Goal: Information Seeking & Learning: Learn about a topic

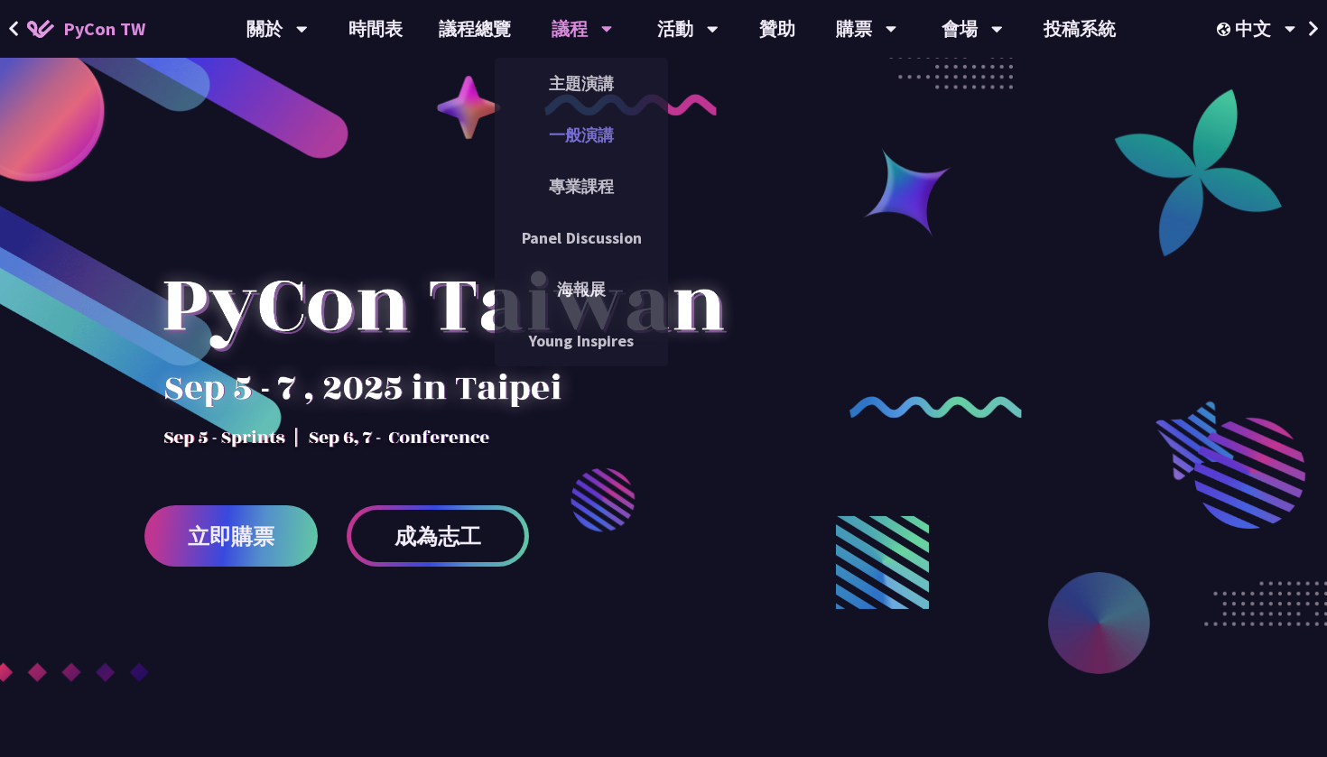
click at [592, 119] on link "一般演講" at bounding box center [581, 135] width 173 height 42
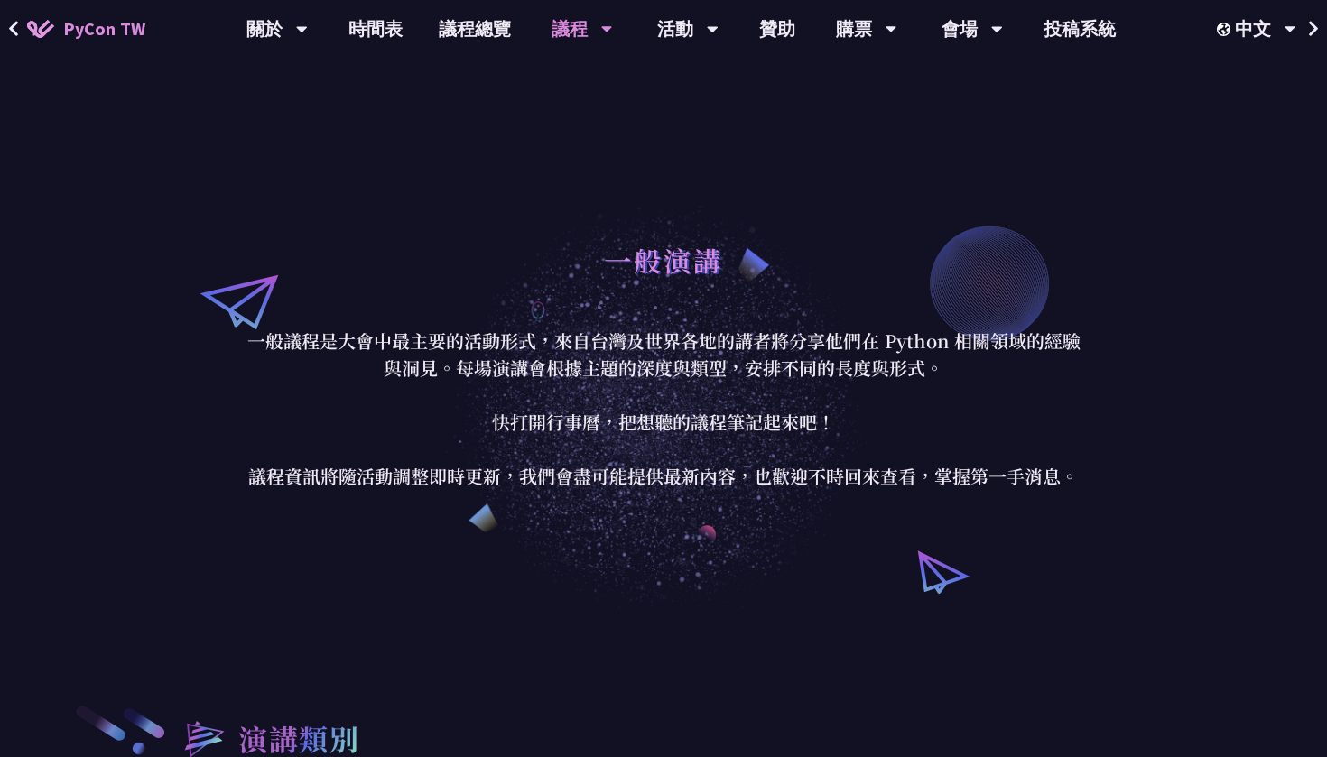
click at [598, 34] on div "議程" at bounding box center [582, 29] width 61 height 58
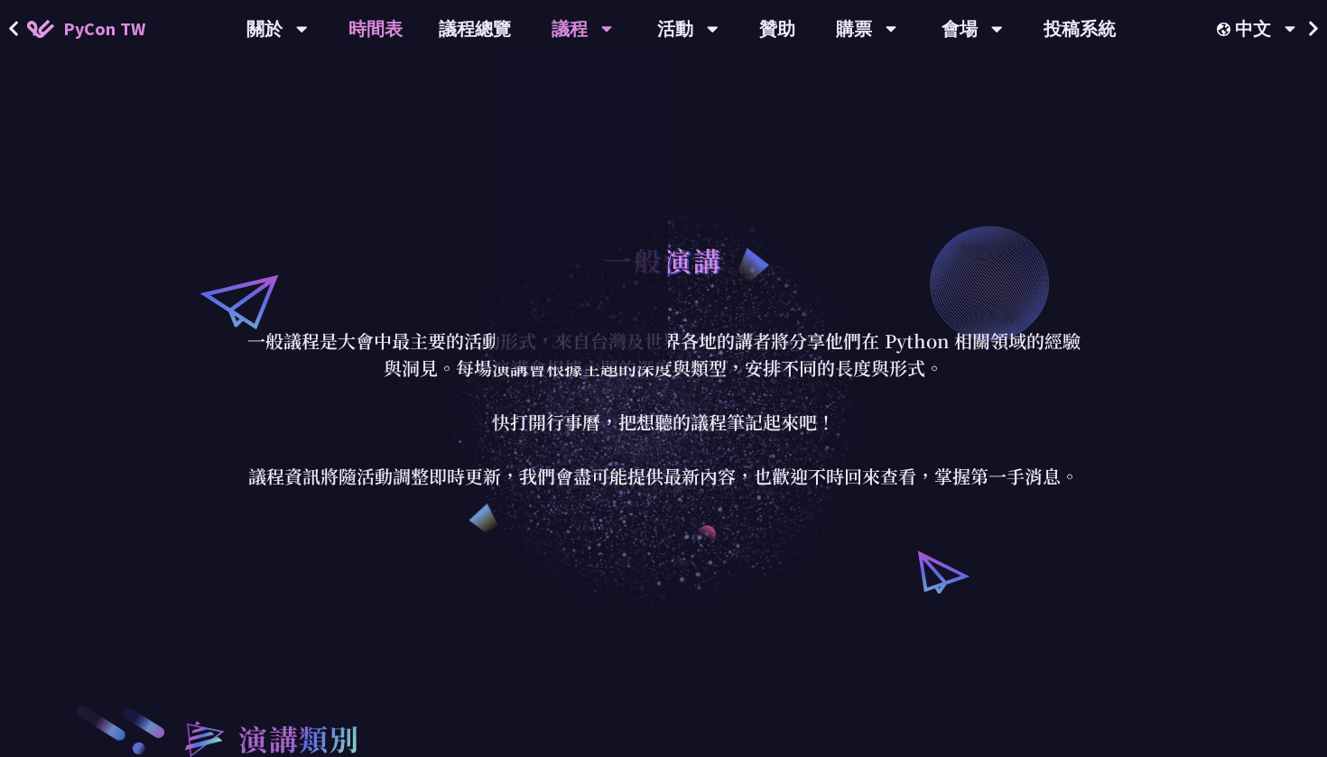
click at [402, 33] on link "時間表" at bounding box center [375, 29] width 90 height 58
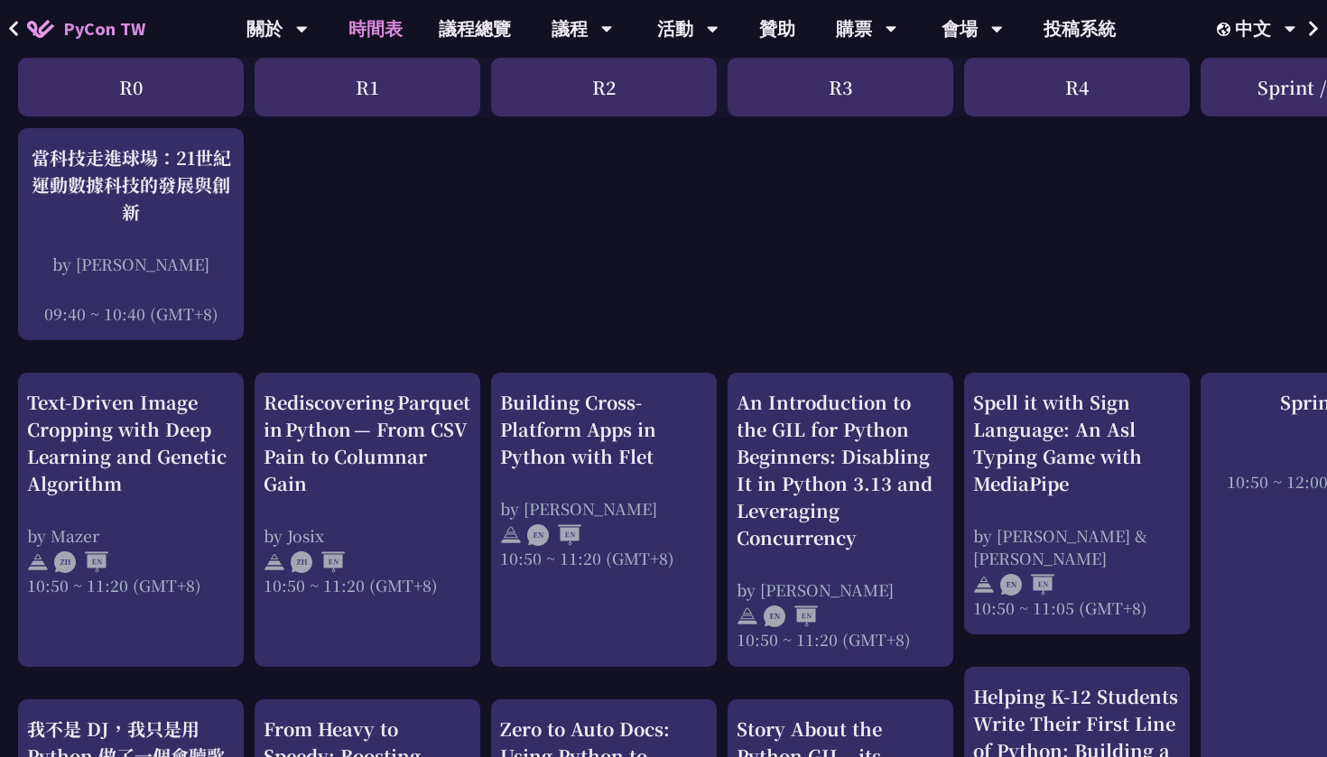
scroll to position [473, 0]
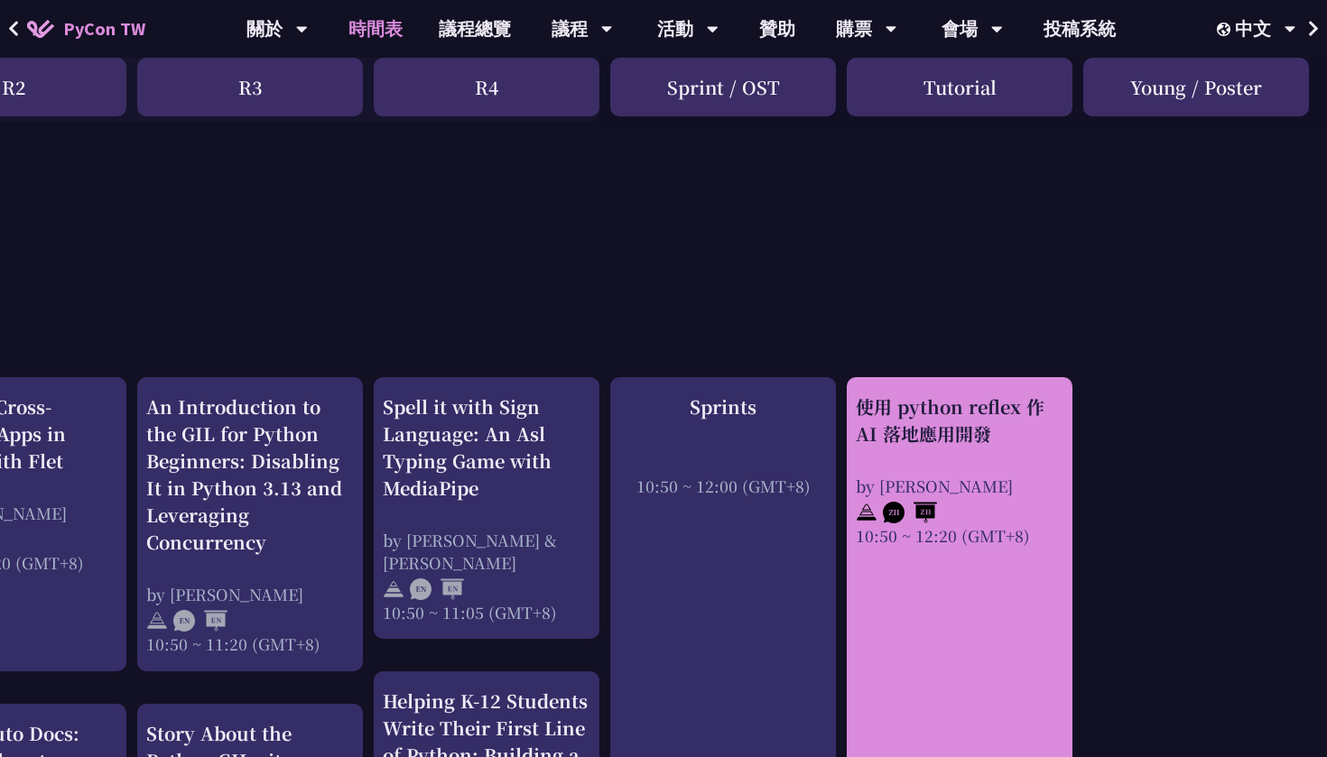
click at [900, 420] on div "使用 python reflex 作 AI 落地應用開發" at bounding box center [960, 421] width 208 height 54
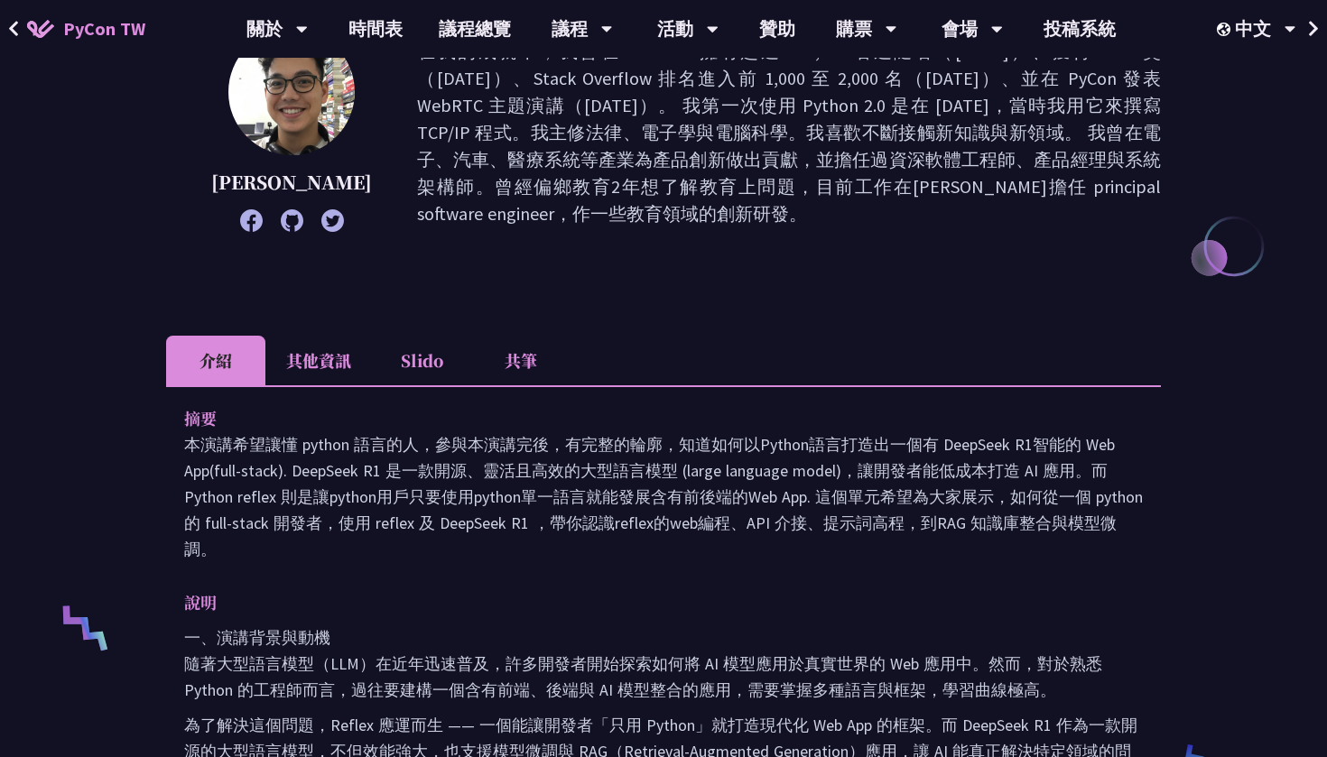
scroll to position [274, 0]
click at [281, 218] on icon at bounding box center [292, 220] width 23 height 23
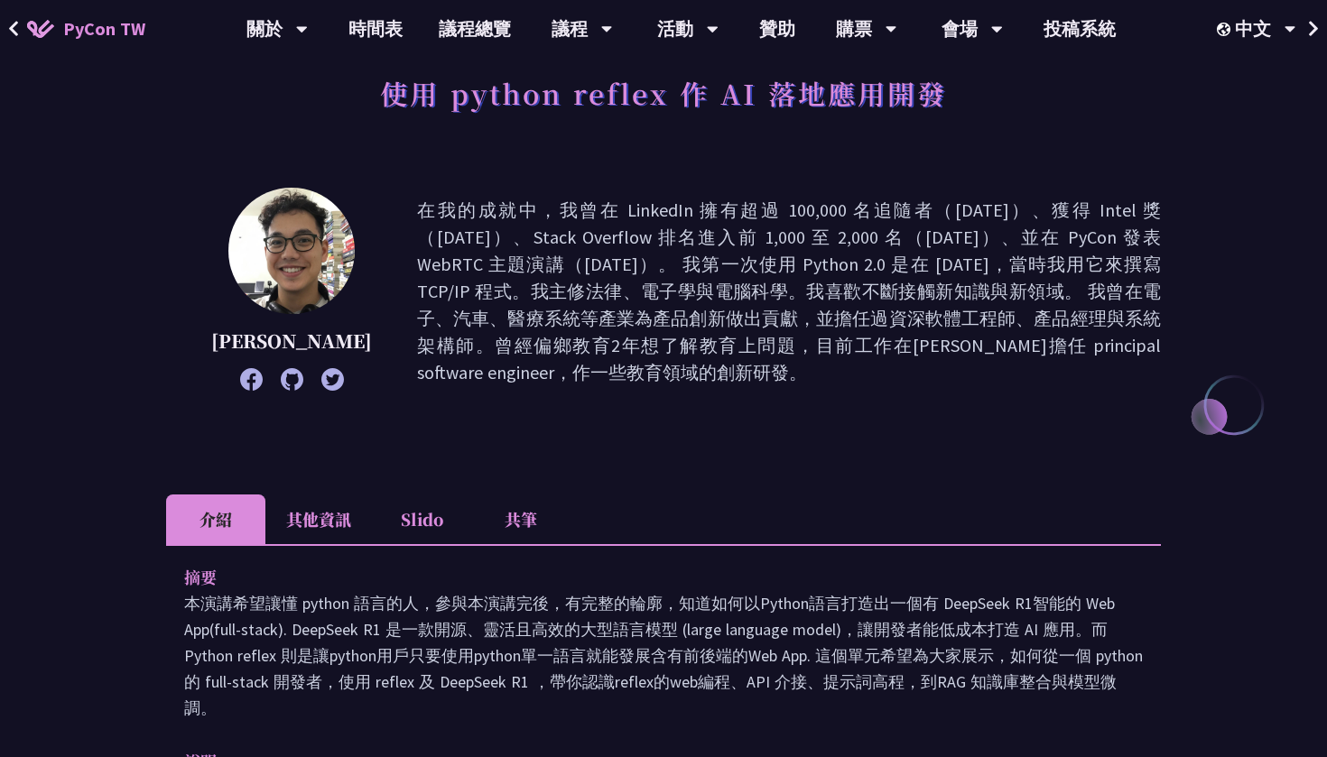
scroll to position [140, 0]
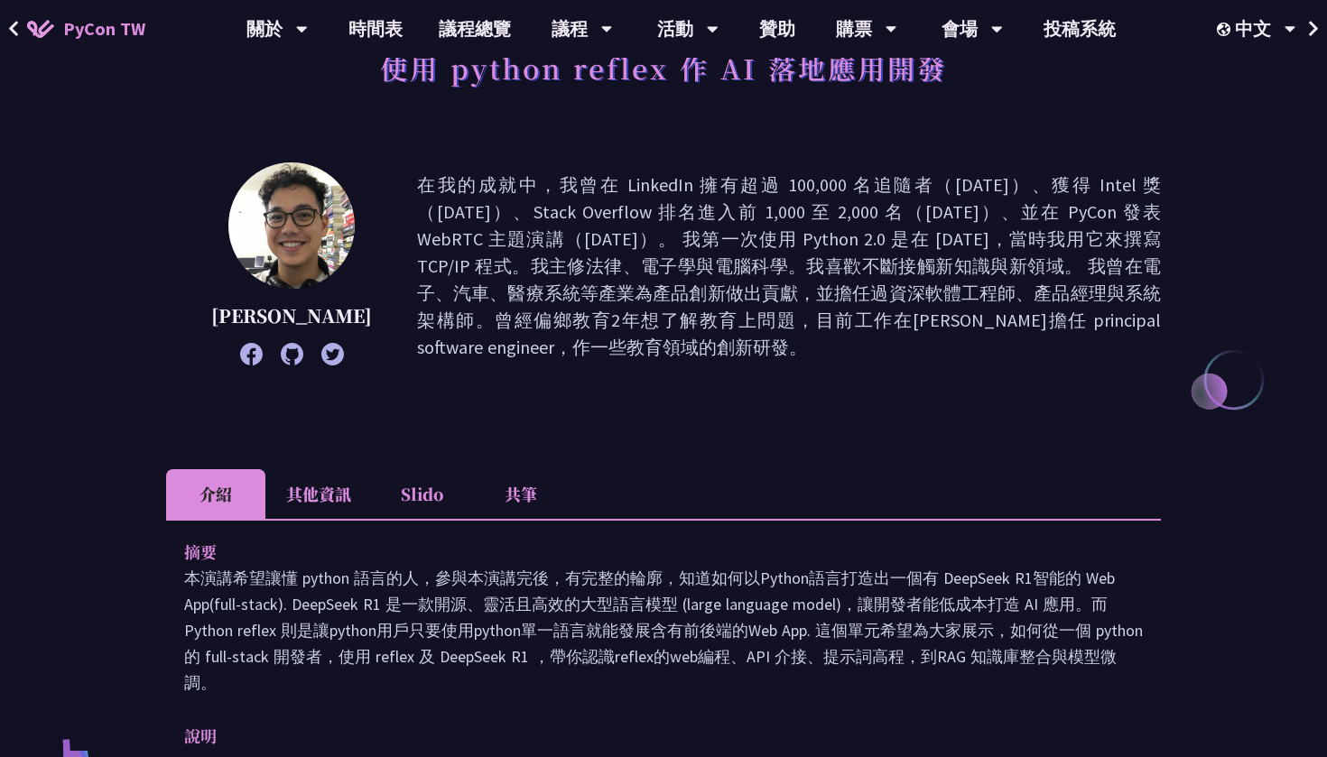
click at [430, 490] on li "Slido" at bounding box center [421, 494] width 99 height 50
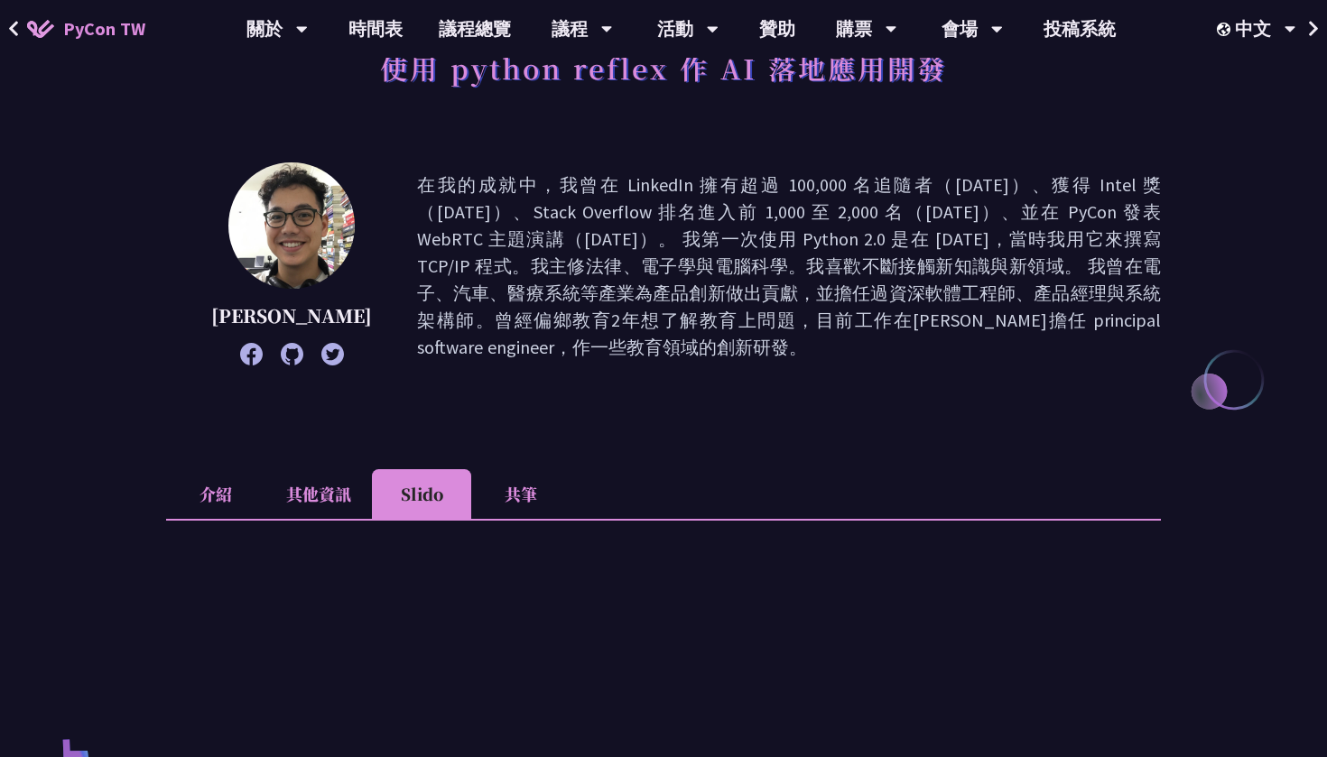
click at [522, 481] on li "共筆" at bounding box center [520, 494] width 99 height 50
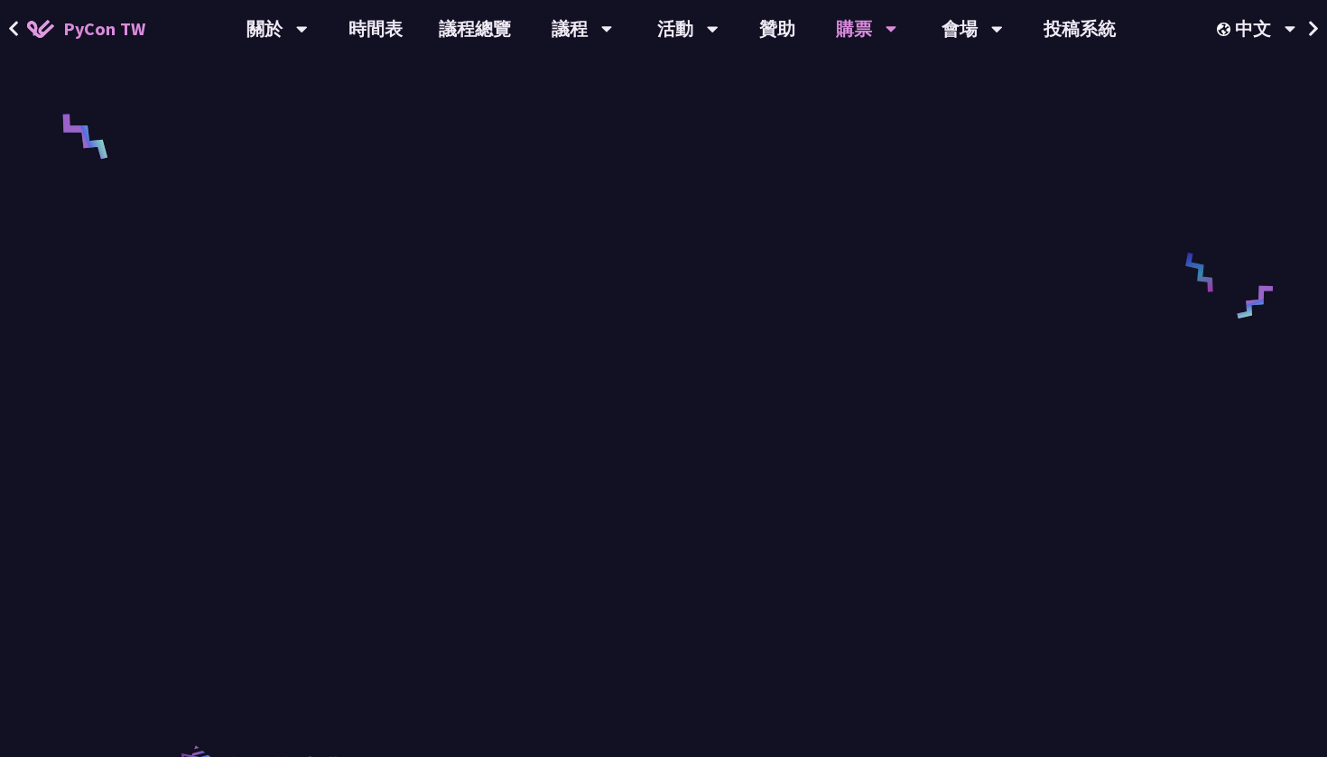
scroll to position [765, 0]
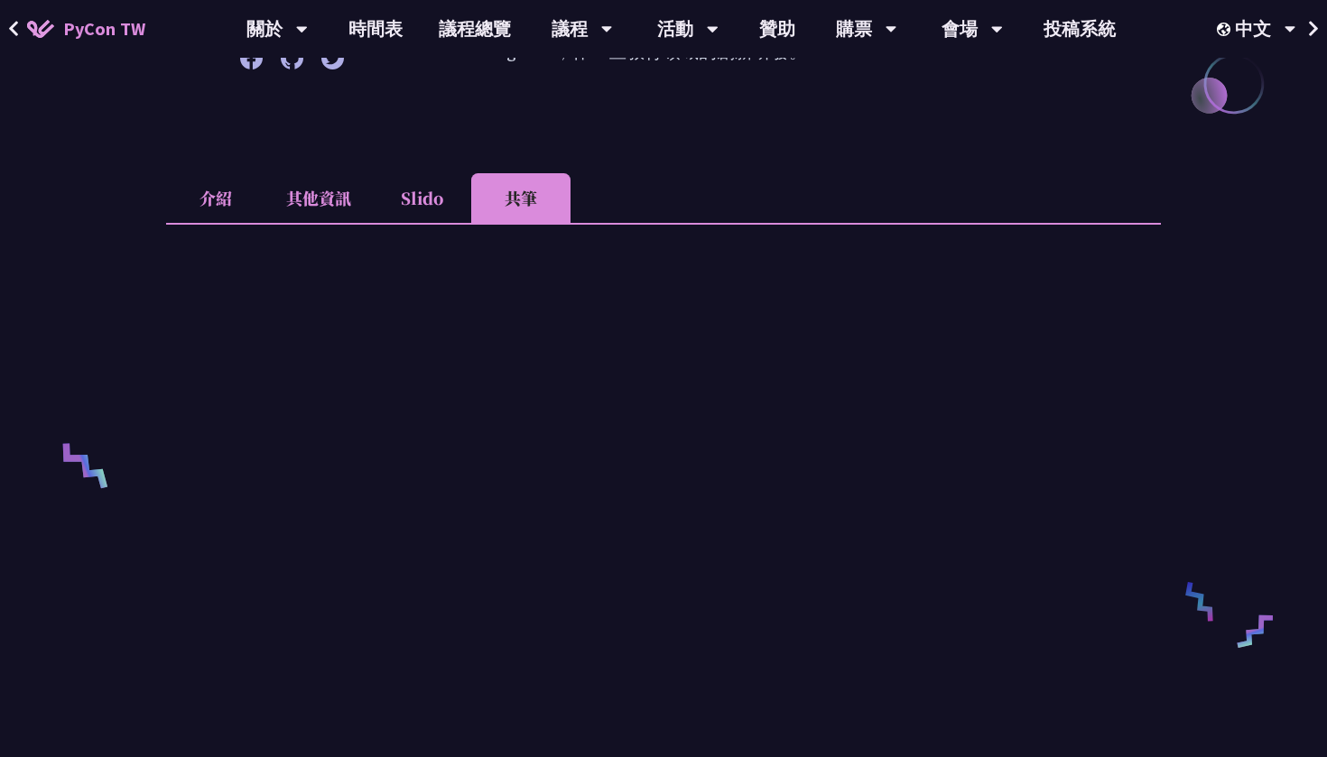
scroll to position [403, 0]
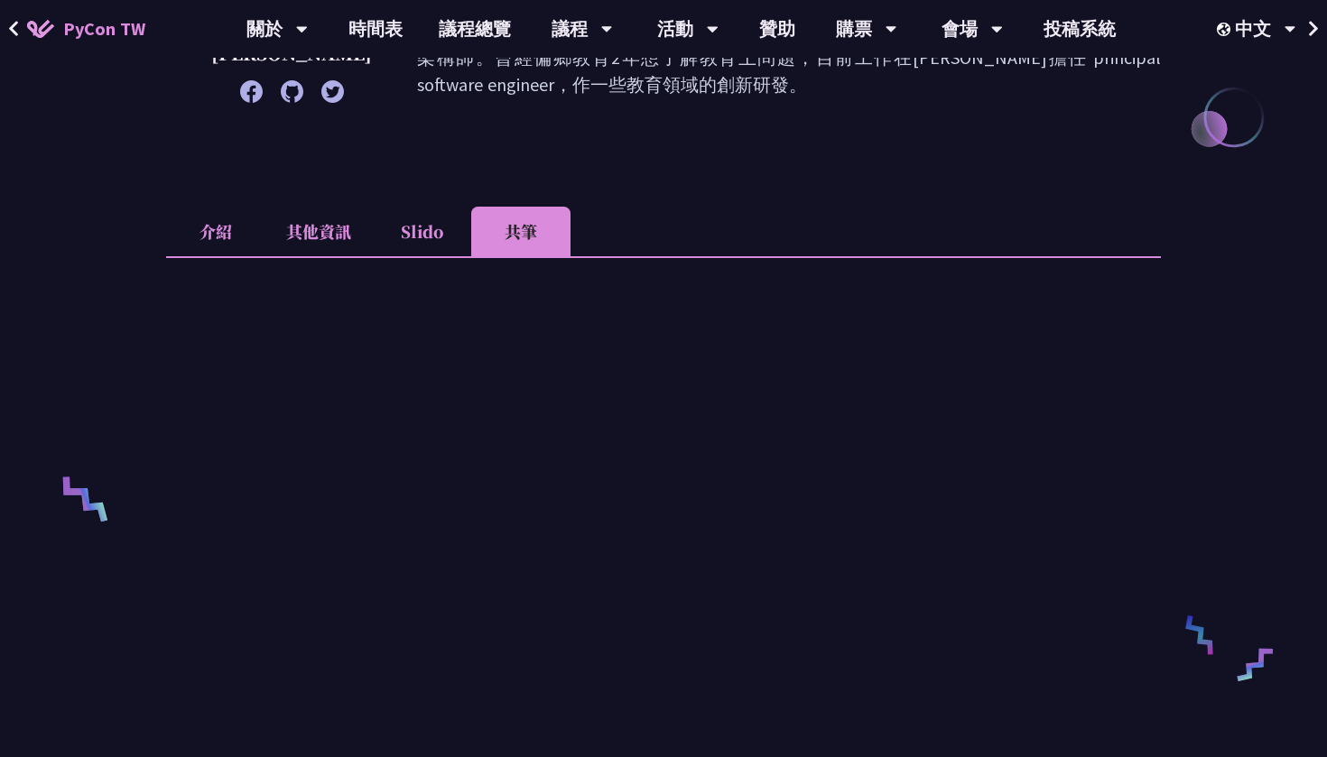
click at [402, 231] on li "Slido" at bounding box center [421, 232] width 99 height 50
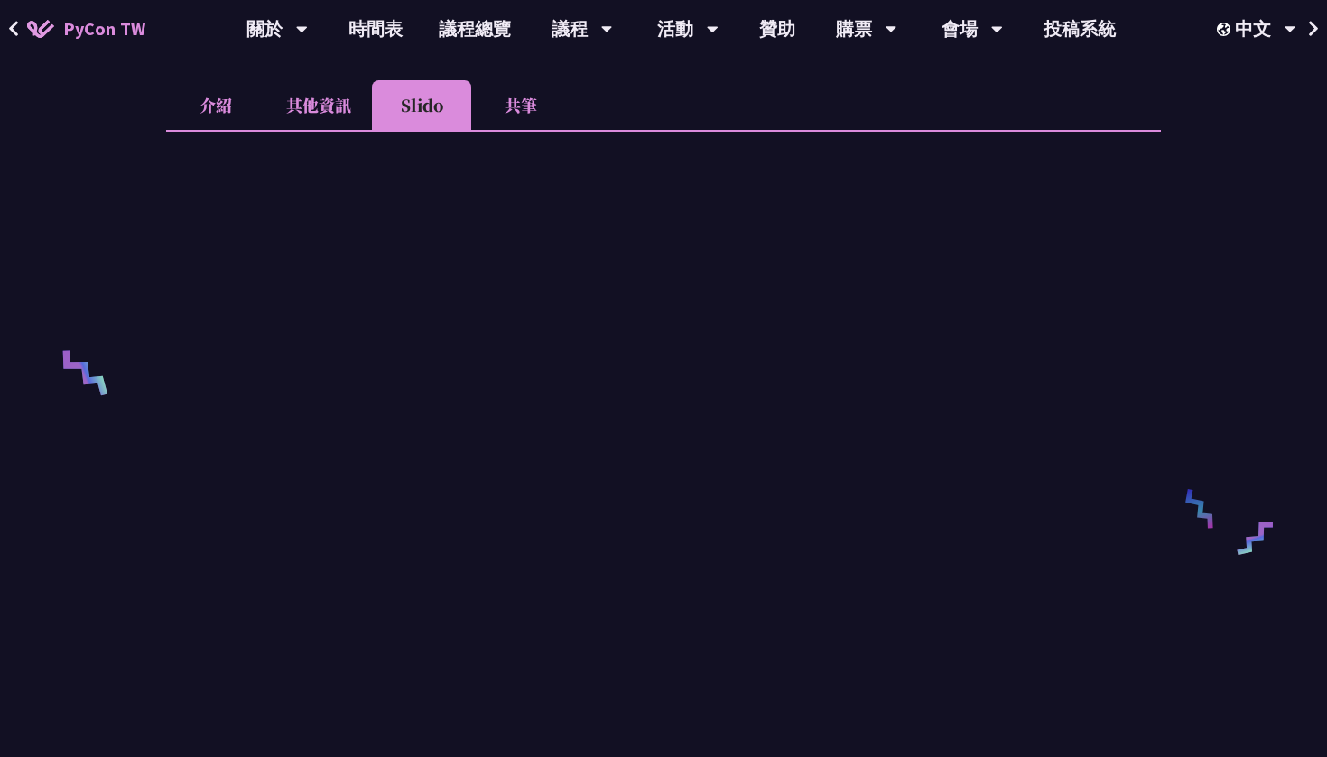
scroll to position [535, 0]
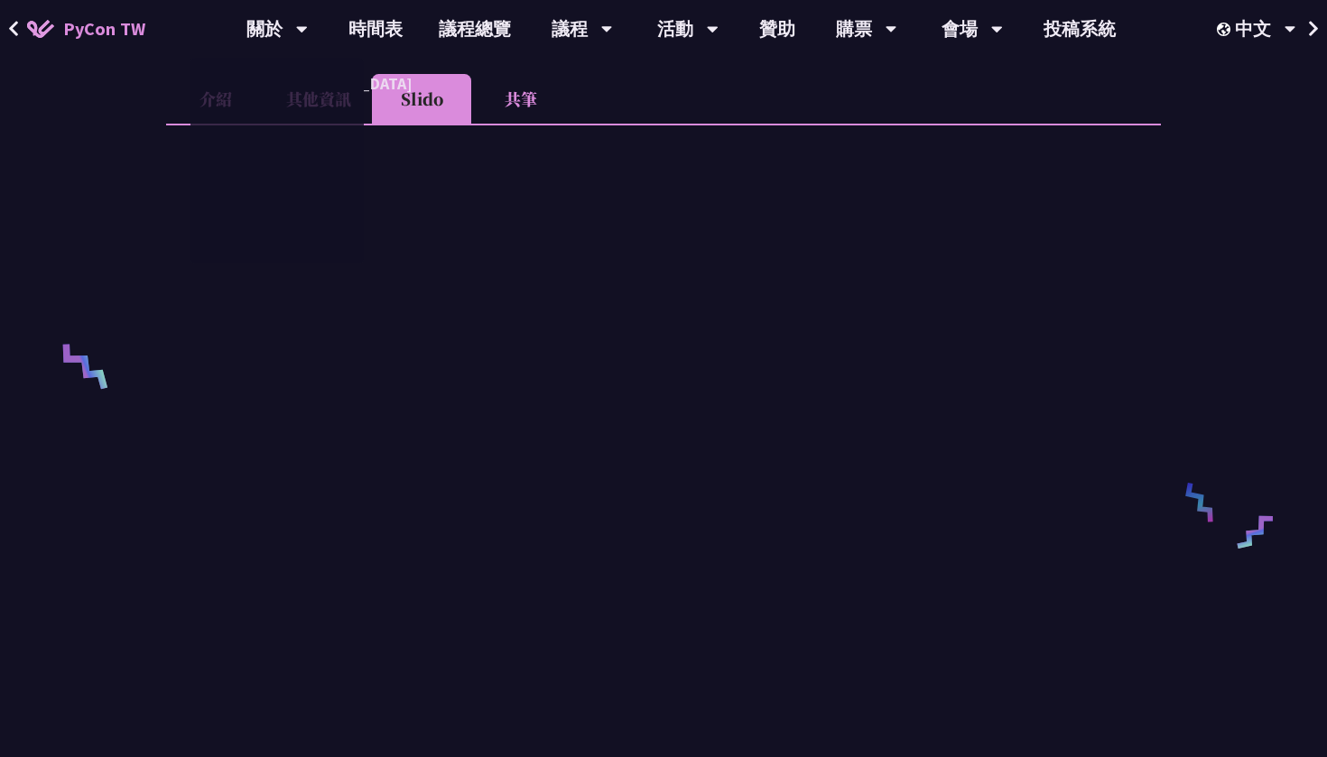
click at [126, 321] on div "使用 python reflex 作 AI 落地應用開發 [PERSON_NAME] 在我的成就中，我曾在 LinkedIn 擁有超過 100,000 名追隨…" at bounding box center [663, 509] width 1327 height 2089
click at [99, 272] on div "使用 python reflex 作 AI 落地應用開發 [PERSON_NAME] 在我的成就中，我曾在 LinkedIn 擁有超過 100,000 名追隨…" at bounding box center [663, 509] width 1327 height 2089
click at [422, 74] on li "Slido" at bounding box center [421, 99] width 99 height 50
click at [307, 77] on li "其他資訊" at bounding box center [318, 99] width 107 height 50
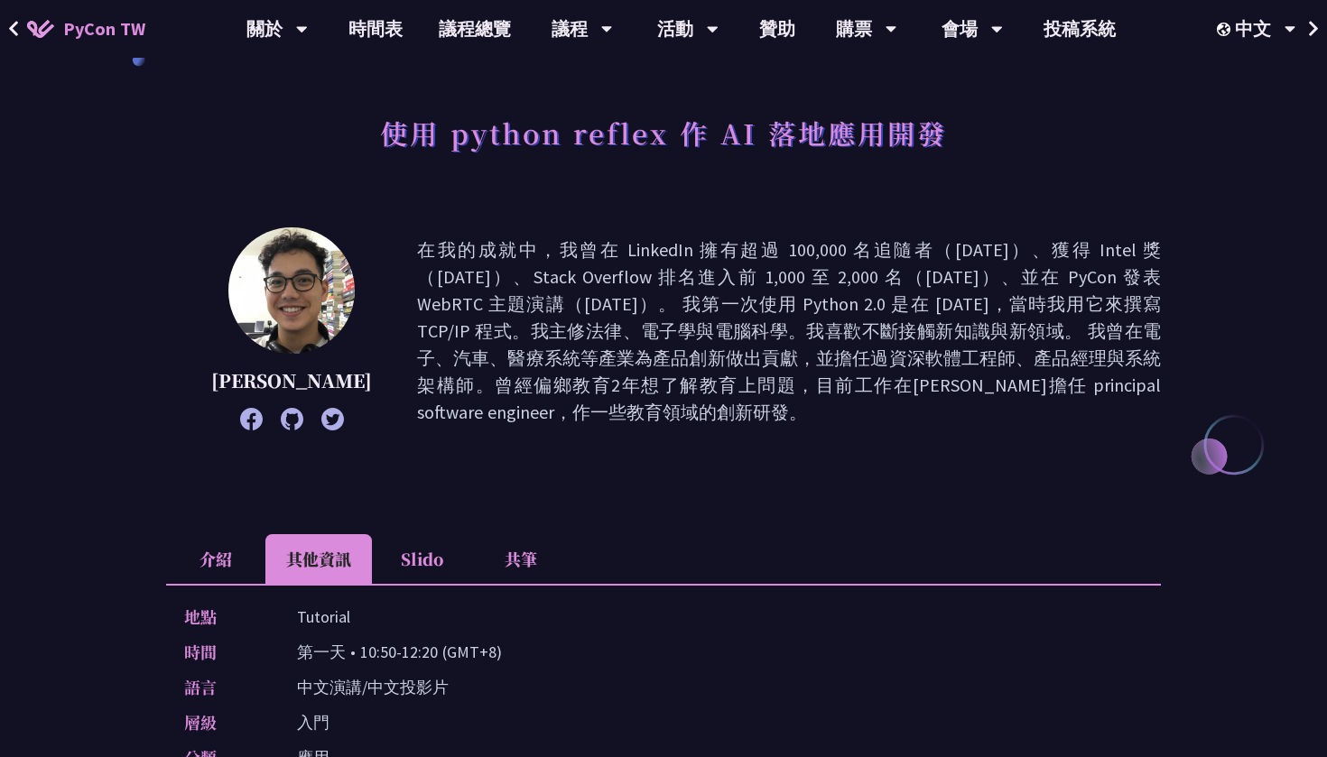
scroll to position [81, 0]
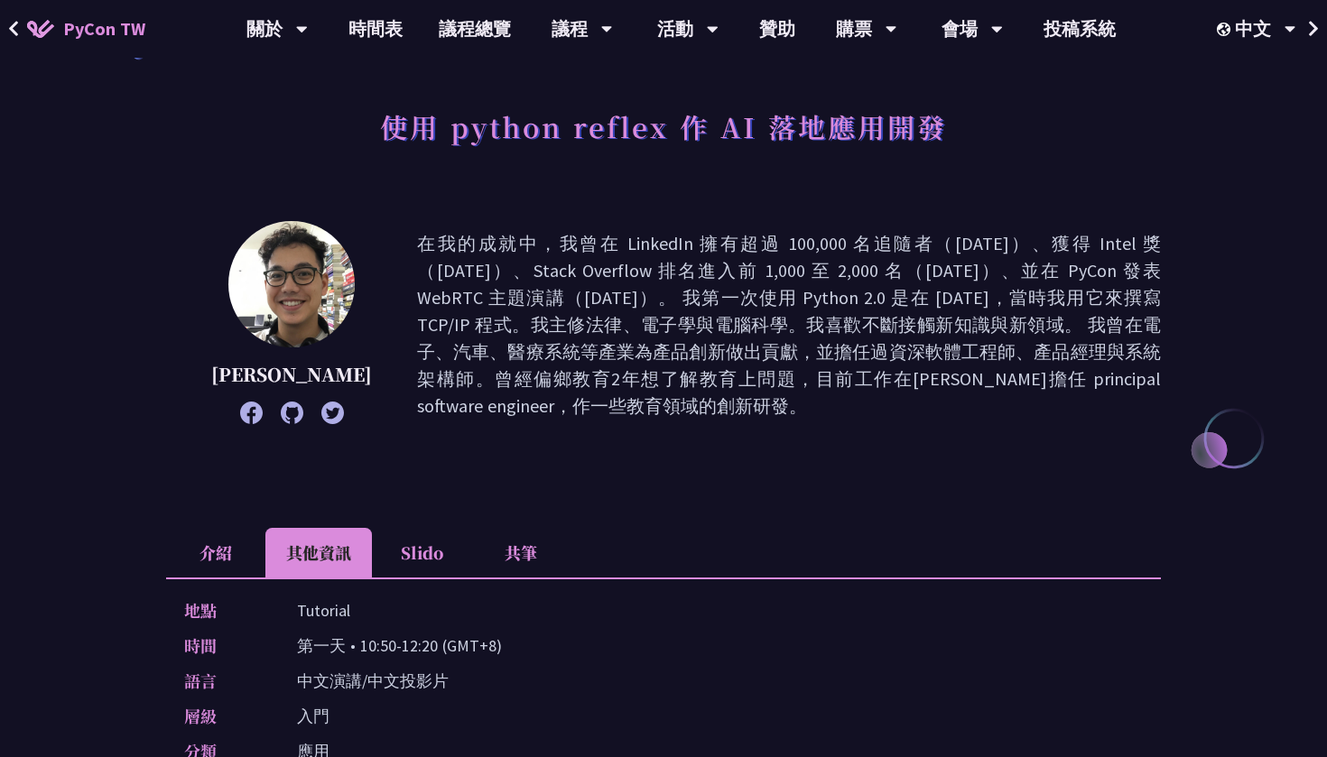
click at [440, 563] on li "Slido" at bounding box center [421, 553] width 99 height 50
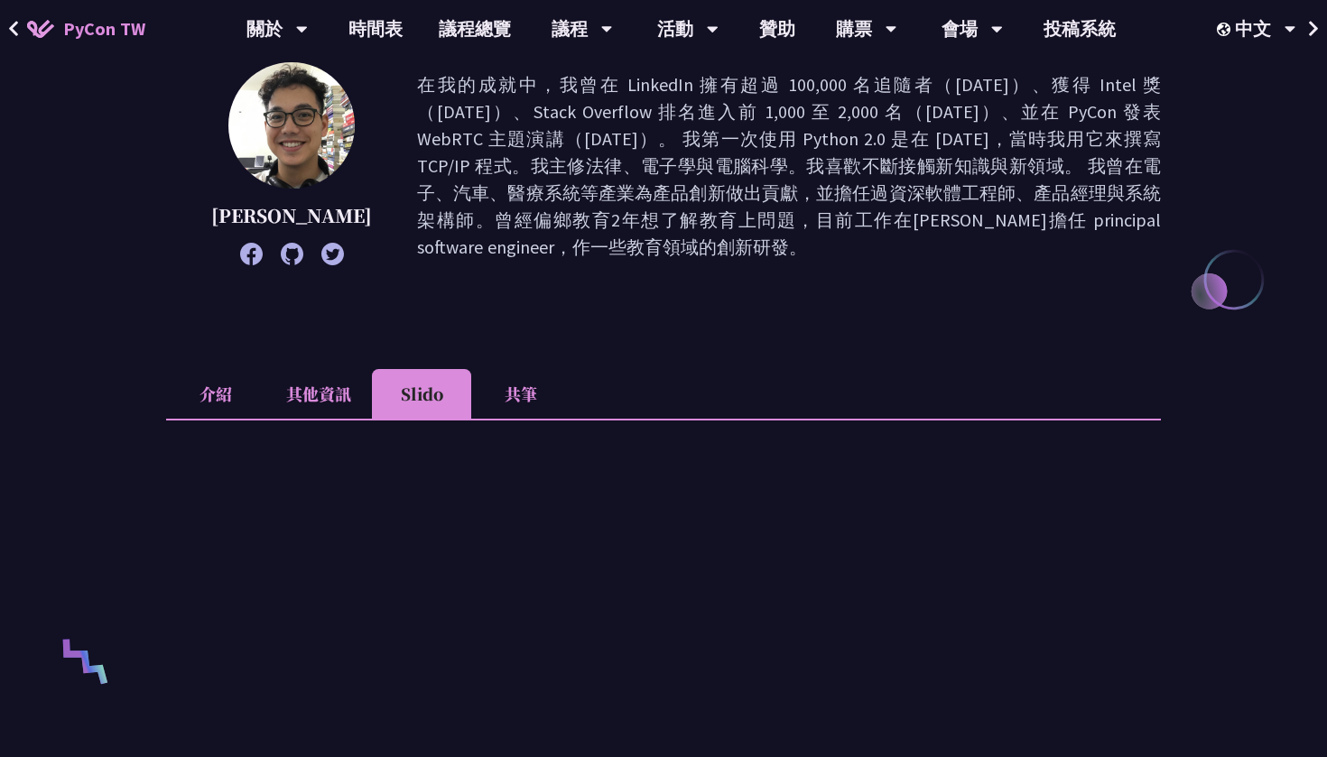
scroll to position [221, 0]
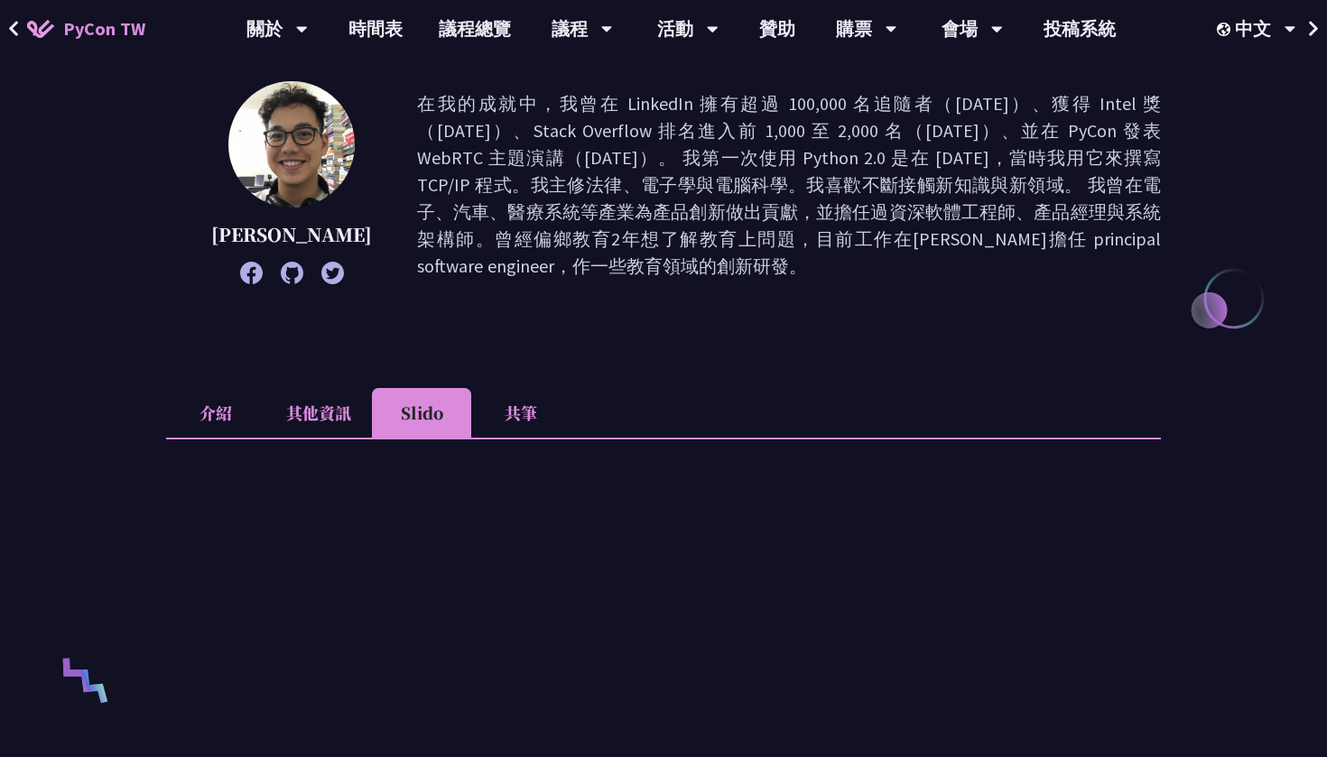
click at [281, 277] on icon at bounding box center [292, 273] width 23 height 23
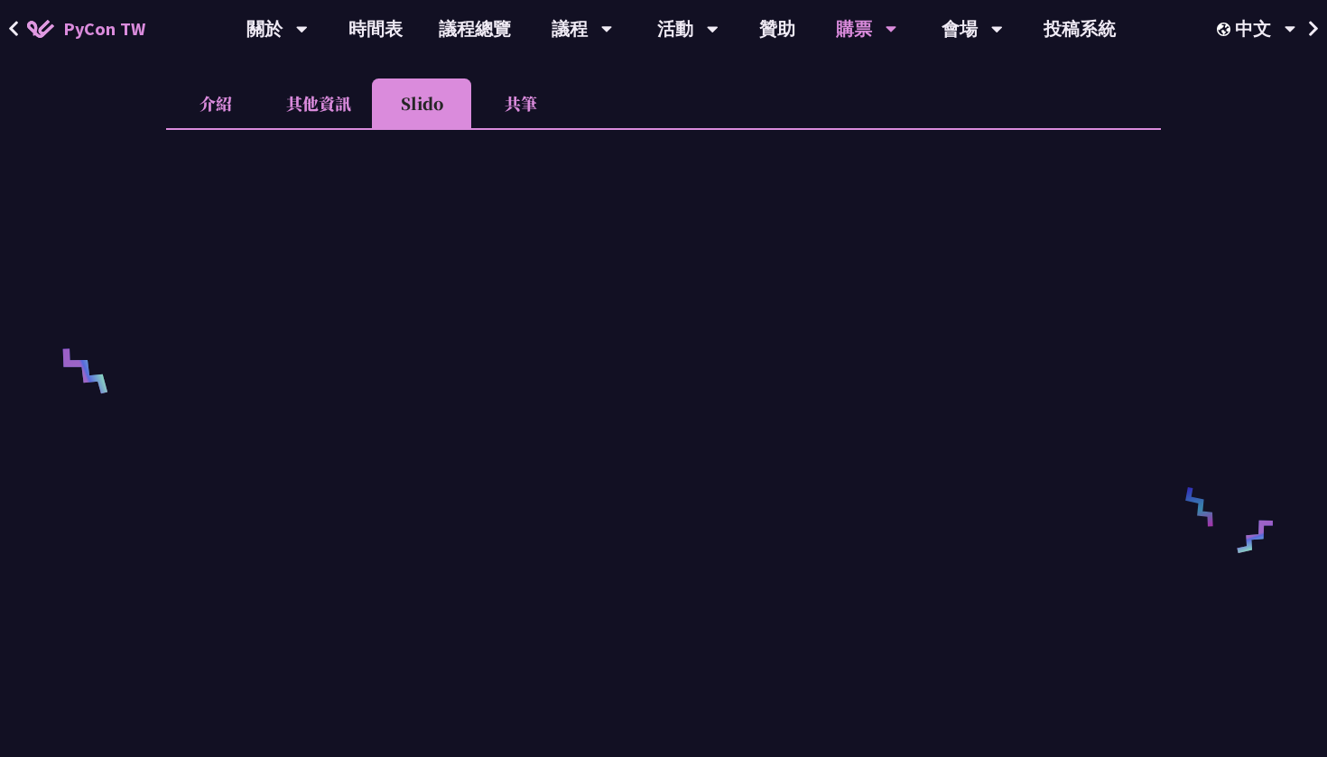
scroll to position [460, 0]
